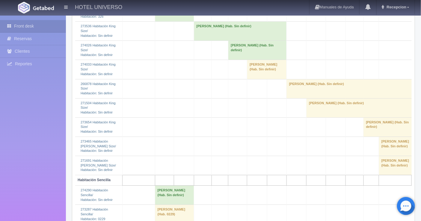
scroll to position [600, 0]
click at [161, 21] on td "[PERSON_NAME] (Hab. 326)" at bounding box center [174, 10] width 39 height 19
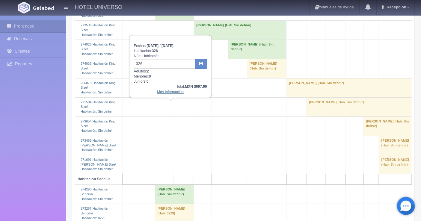
click at [165, 91] on link "Más Información" at bounding box center [170, 92] width 27 height 4
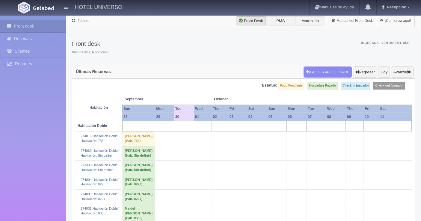
scroll to position [600, 0]
